Goal: Transaction & Acquisition: Purchase product/service

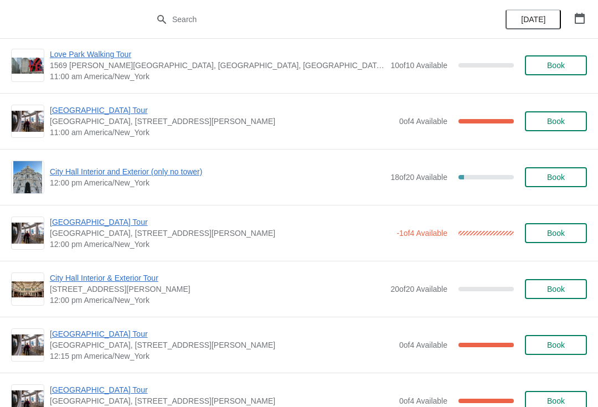
scroll to position [402, 0]
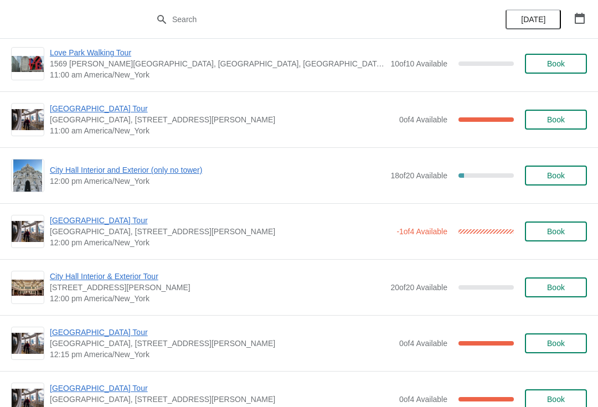
click at [70, 171] on span "City Hall Interior and Exterior (only no tower)" at bounding box center [217, 169] width 335 height 11
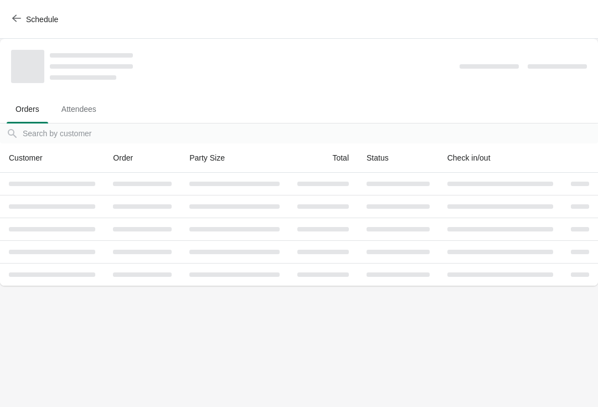
scroll to position [0, 0]
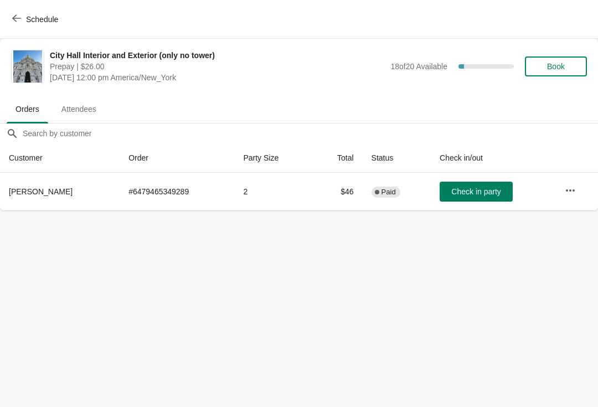
click at [567, 70] on span "Book" at bounding box center [556, 66] width 42 height 9
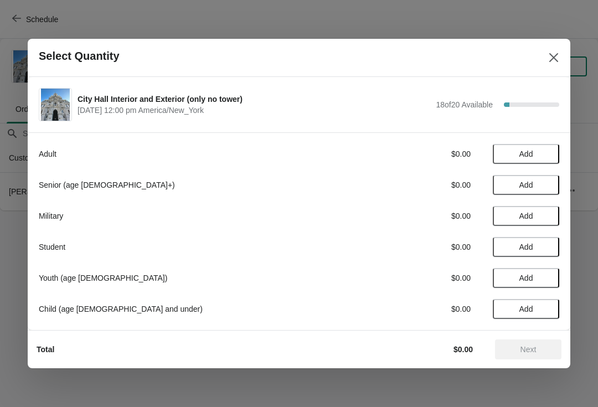
click at [538, 184] on span "Add" at bounding box center [526, 185] width 47 height 9
click at [549, 184] on icon at bounding box center [545, 185] width 12 height 12
click at [534, 153] on span "Add" at bounding box center [526, 154] width 47 height 9
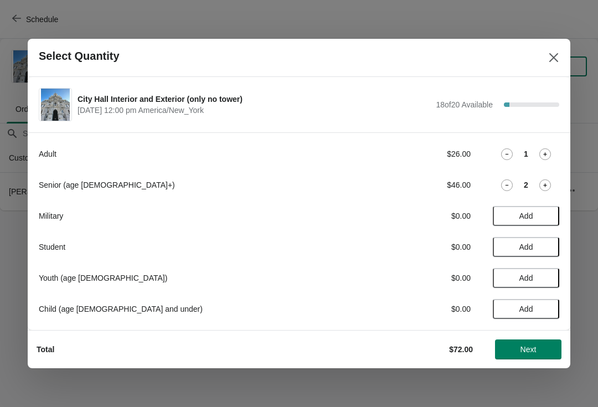
click at [549, 348] on span "Next" at bounding box center [528, 349] width 49 height 9
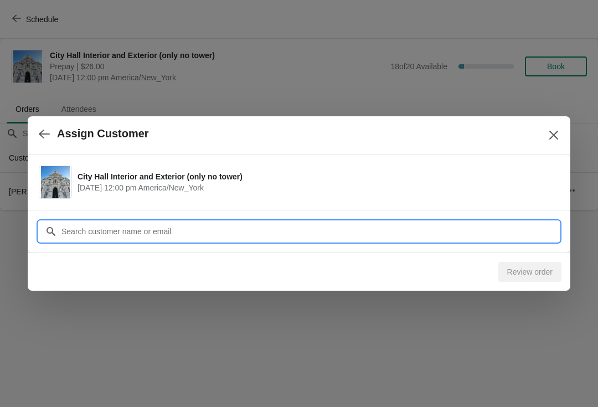
click at [82, 226] on input "Customer" at bounding box center [310, 232] width 498 height 20
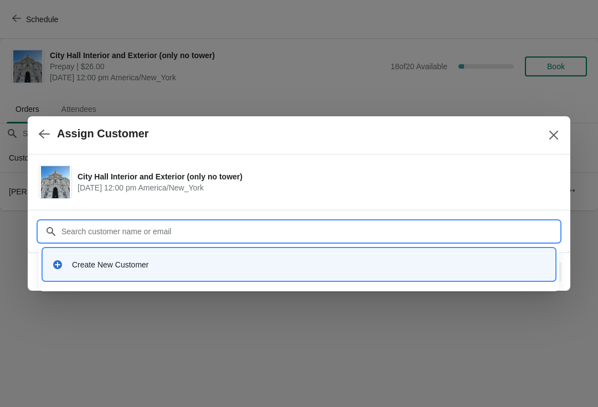
click at [67, 274] on div "Create New Customer" at bounding box center [299, 264] width 503 height 23
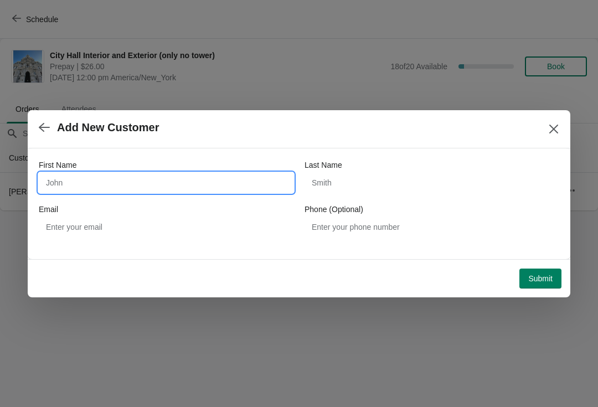
click at [66, 183] on input "First Name" at bounding box center [166, 183] width 255 height 20
click at [1, 354] on div at bounding box center [299, 203] width 598 height 407
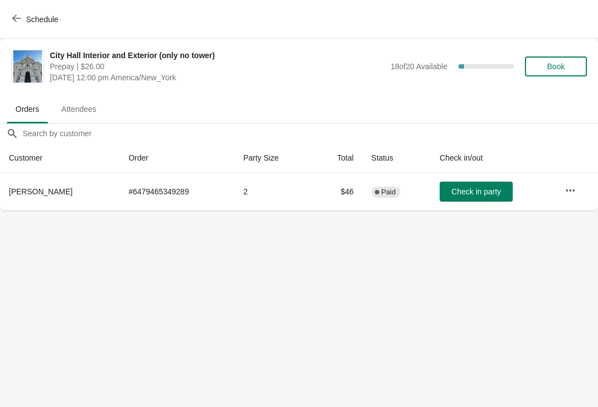
click at [553, 82] on div "City Hall Interior and Exterior (only no tower) Prepay | $26.00 Friday, Septemb…" at bounding box center [318, 66] width 537 height 33
click at [558, 73] on button "Book" at bounding box center [556, 66] width 62 height 20
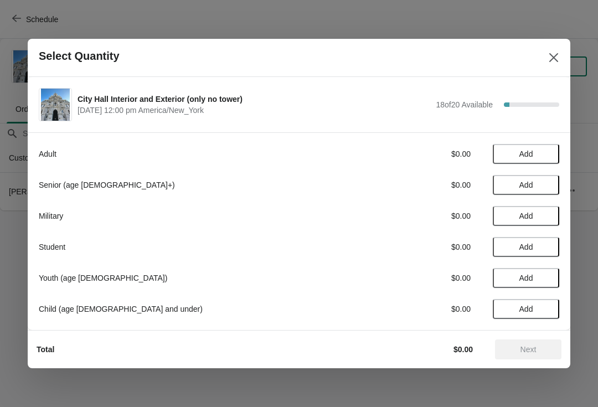
click at [527, 181] on span "Add" at bounding box center [526, 185] width 14 height 9
click at [522, 182] on div "1" at bounding box center [526, 185] width 66 height 12
click at [538, 172] on div "Adult $0.00 Add Senior (age 65+) $23.00 1 Military $0.00 Add Student $0.00 Add …" at bounding box center [299, 226] width 521 height 186
click at [540, 179] on icon at bounding box center [545, 185] width 12 height 12
click at [538, 156] on span "Add" at bounding box center [526, 154] width 47 height 9
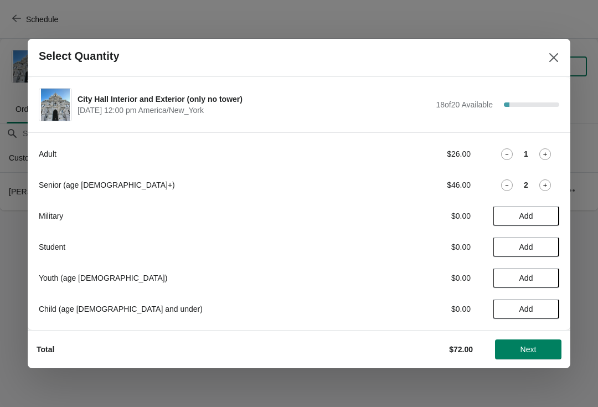
click at [538, 342] on button "Next" at bounding box center [528, 349] width 66 height 20
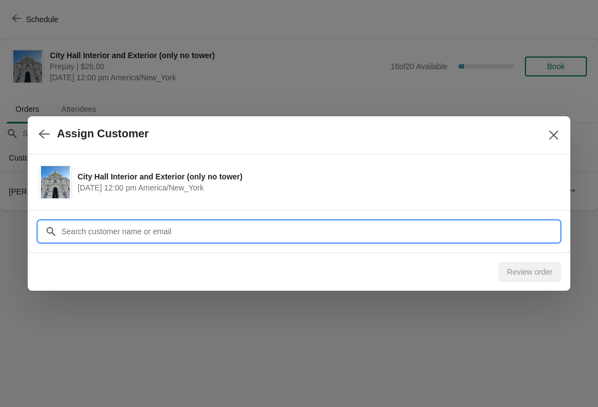
click at [200, 228] on input "Customer" at bounding box center [310, 232] width 498 height 20
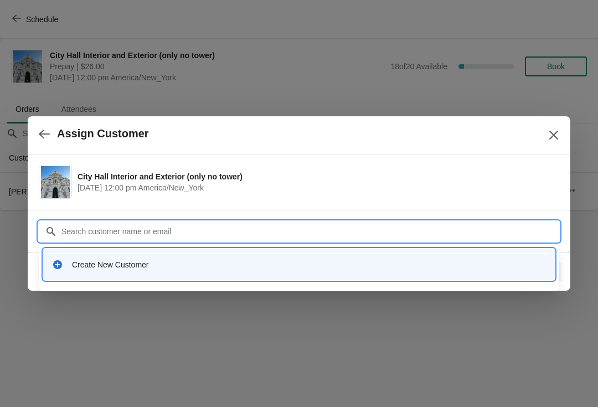
click at [60, 261] on icon at bounding box center [57, 264] width 9 height 9
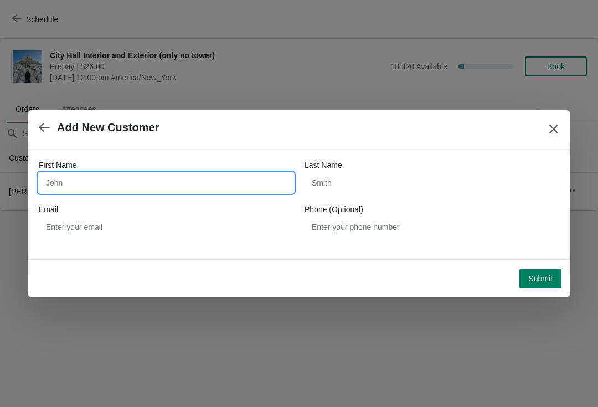
click at [257, 173] on input "First Name" at bounding box center [166, 183] width 255 height 20
type input "Ziyan"
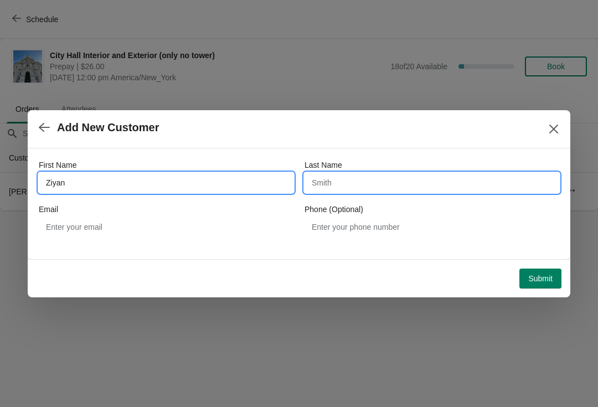
click at [395, 179] on input "Last Name" at bounding box center [432, 183] width 255 height 20
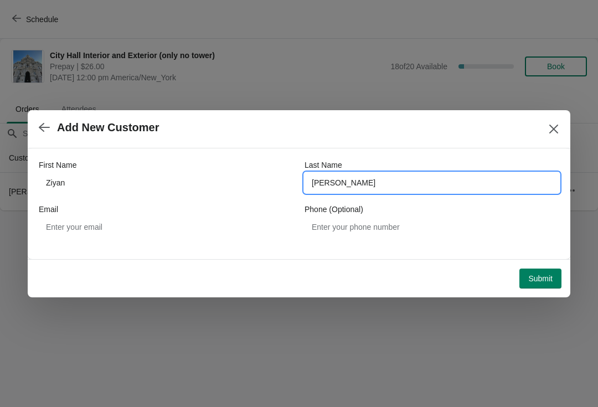
type input "Wang"
click at [539, 281] on span "Submit" at bounding box center [540, 278] width 24 height 9
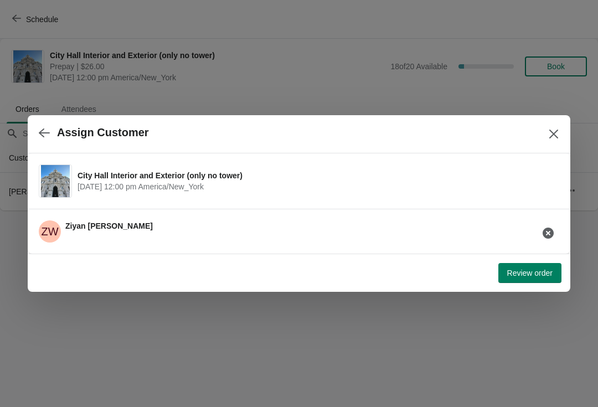
click at [532, 276] on span "Review order" at bounding box center [529, 273] width 45 height 9
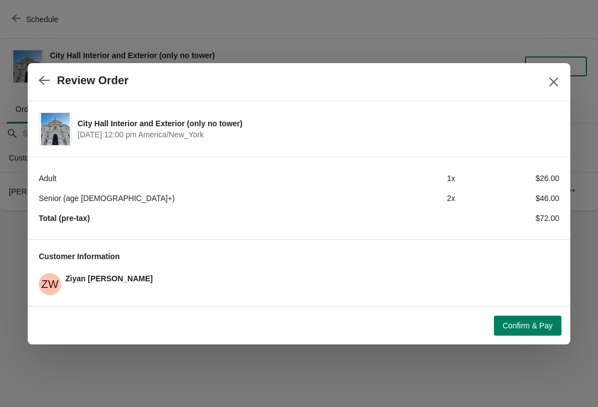
click at [532, 326] on span "Confirm & Pay" at bounding box center [528, 325] width 50 height 9
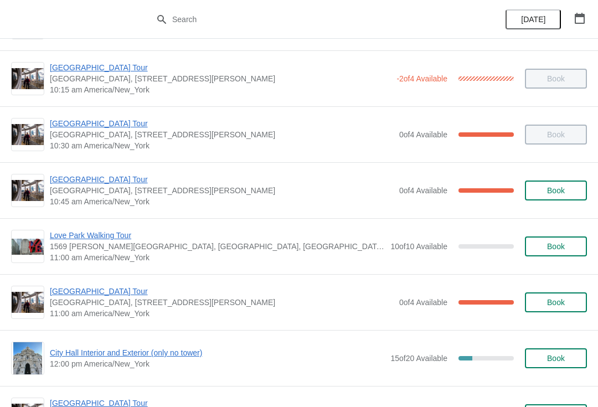
scroll to position [221, 0]
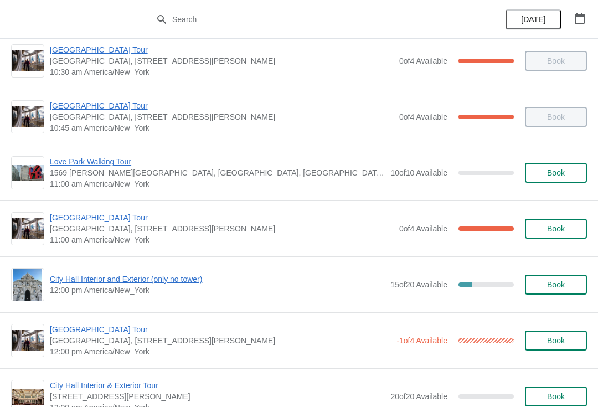
scroll to position [290, 0]
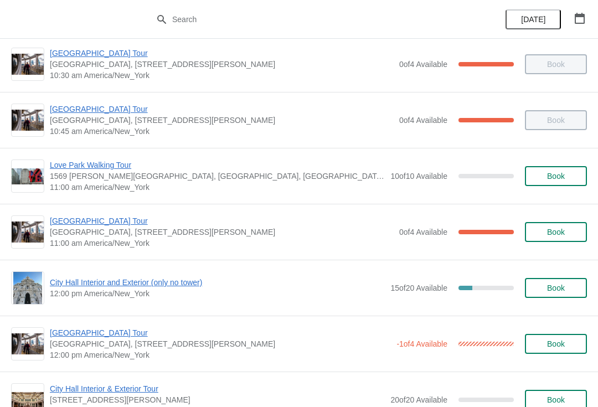
click at [106, 223] on span "[GEOGRAPHIC_DATA] Tour" at bounding box center [222, 220] width 344 height 11
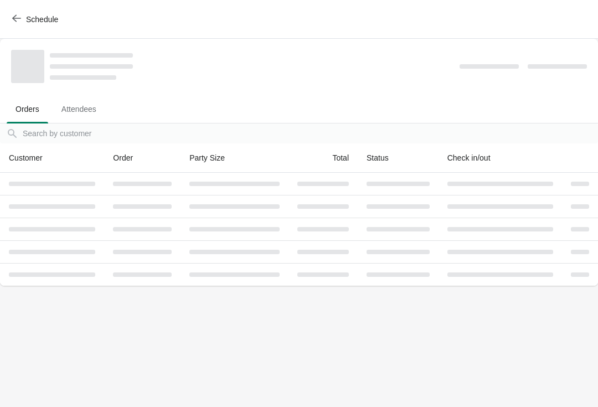
scroll to position [0, 0]
